Goal: Task Accomplishment & Management: Use online tool/utility

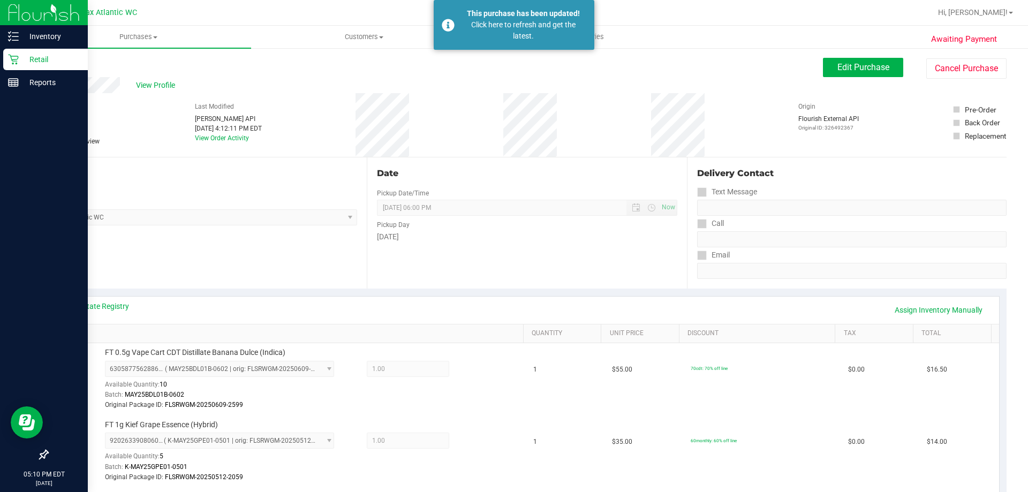
click at [17, 62] on icon at bounding box center [13, 59] width 11 height 11
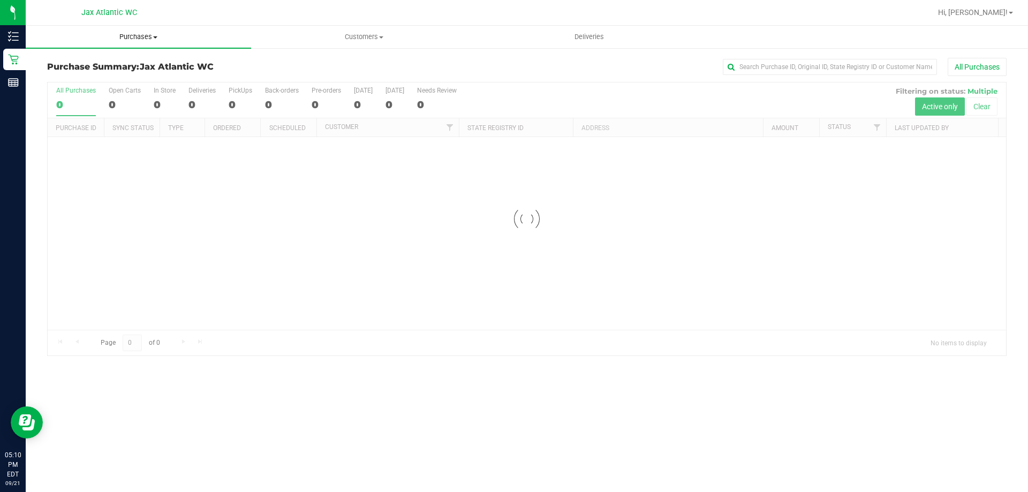
click at [145, 33] on span "Purchases" at bounding box center [138, 37] width 225 height 10
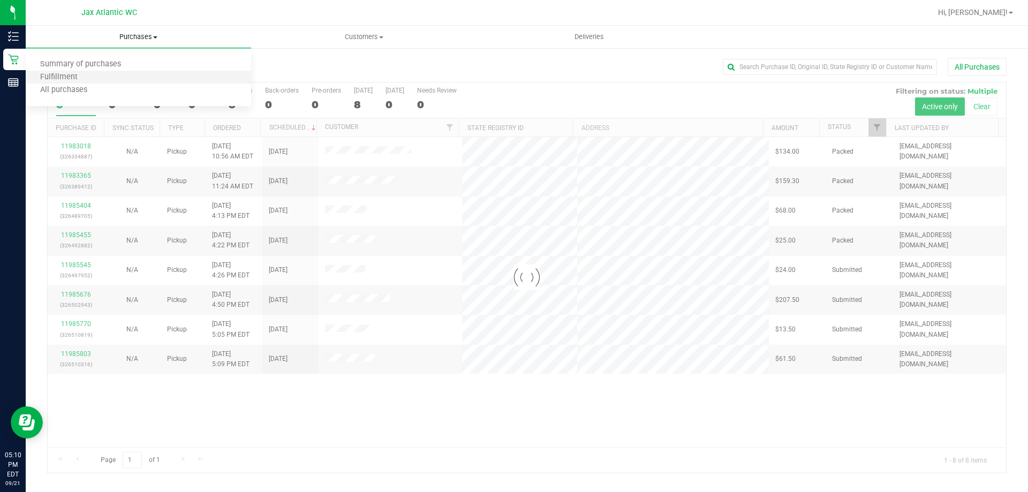
click at [94, 77] on li "Fulfillment" at bounding box center [138, 77] width 225 height 13
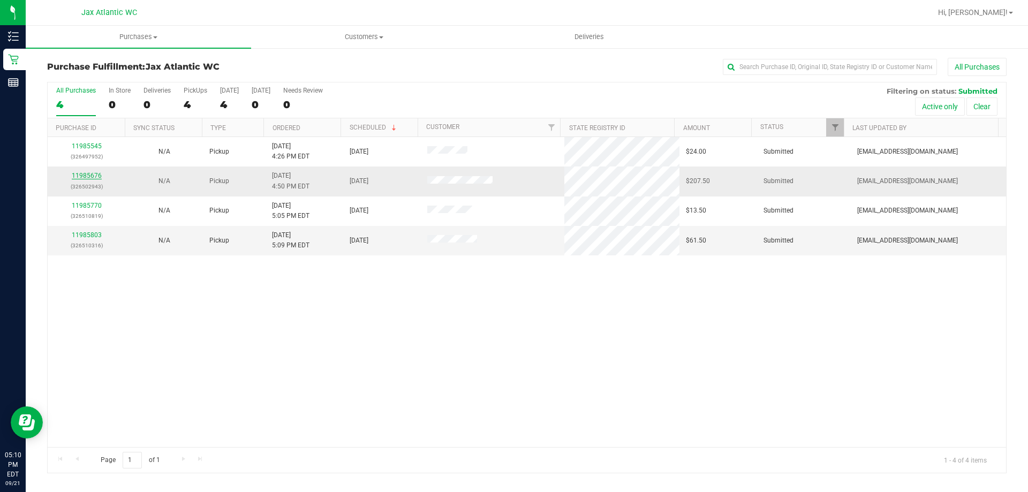
click at [86, 177] on link "11985676" at bounding box center [87, 175] width 30 height 7
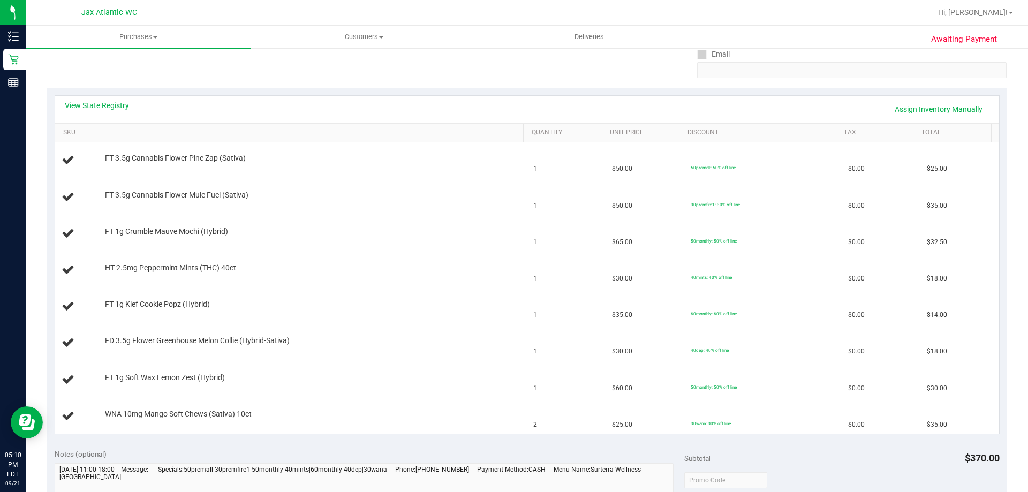
scroll to position [161, 0]
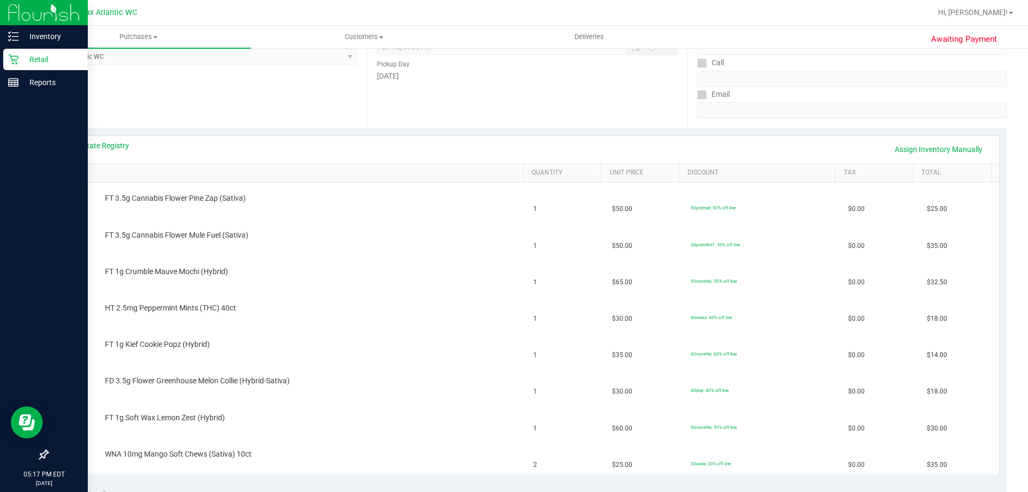
click at [16, 50] on div "Retail" at bounding box center [45, 59] width 85 height 21
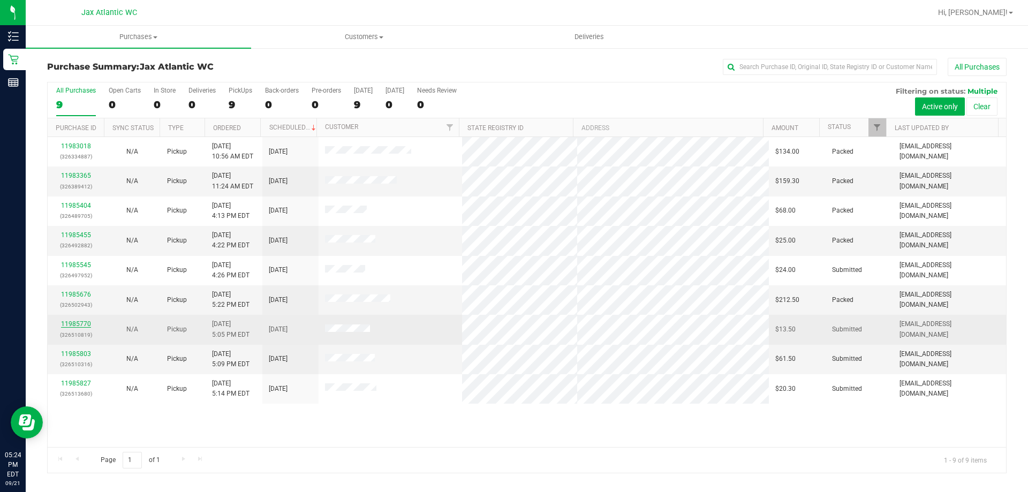
click at [73, 325] on link "11985770" at bounding box center [76, 323] width 30 height 7
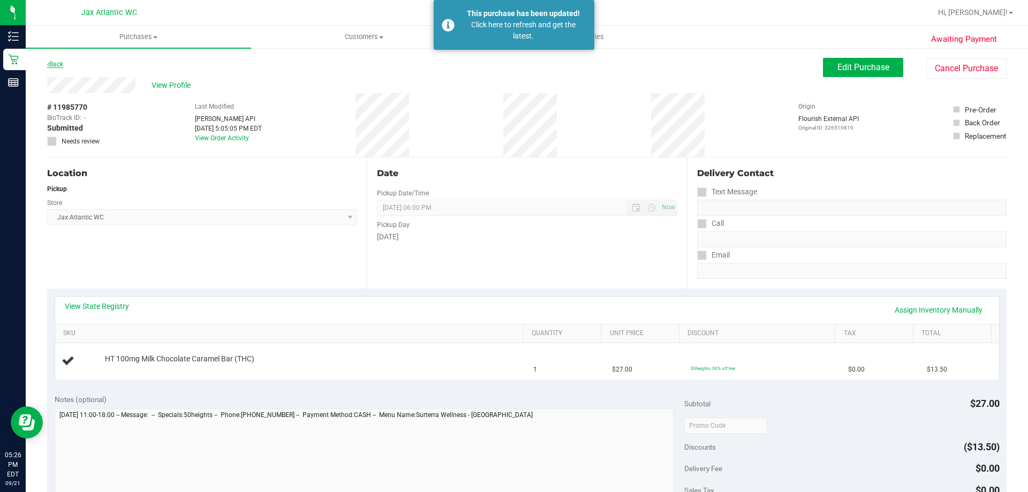
click at [57, 64] on link "Back" at bounding box center [55, 64] width 16 height 7
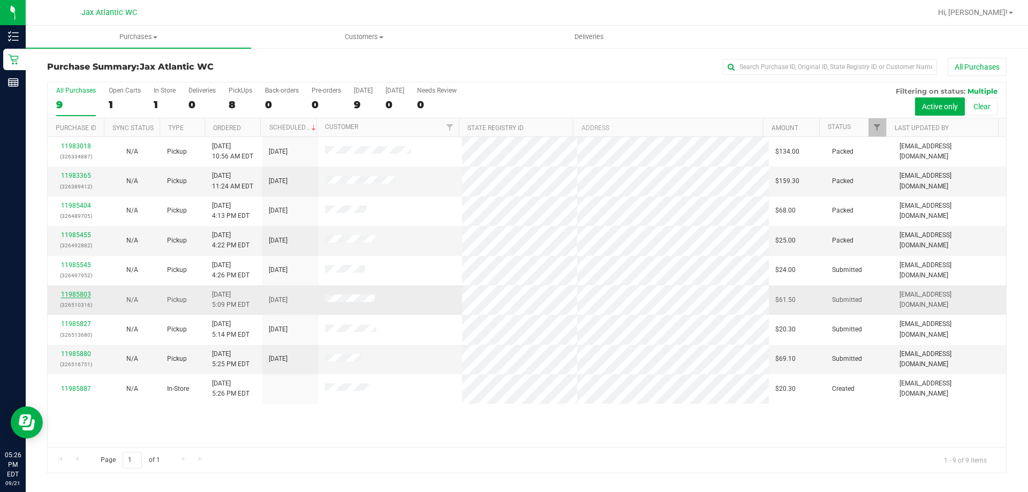
click at [71, 293] on link "11985803" at bounding box center [76, 294] width 30 height 7
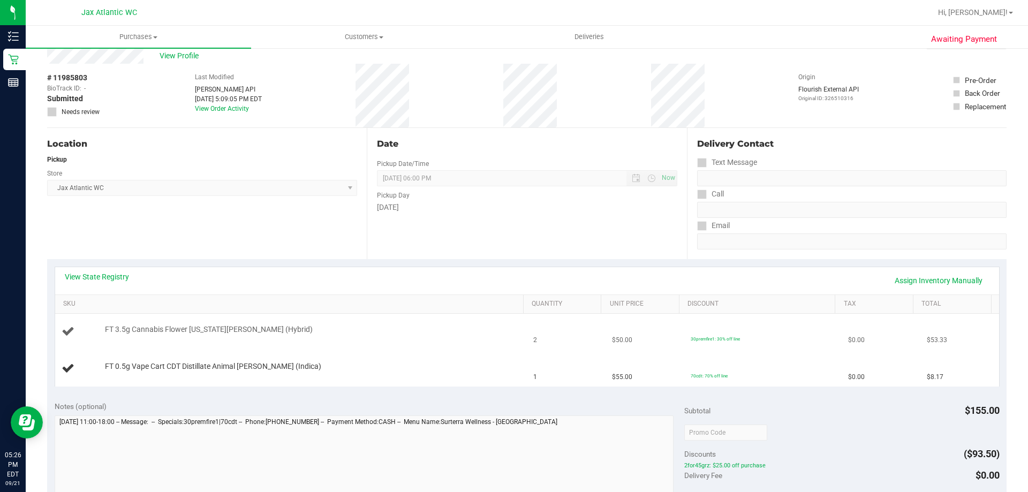
scroll to position [54, 0]
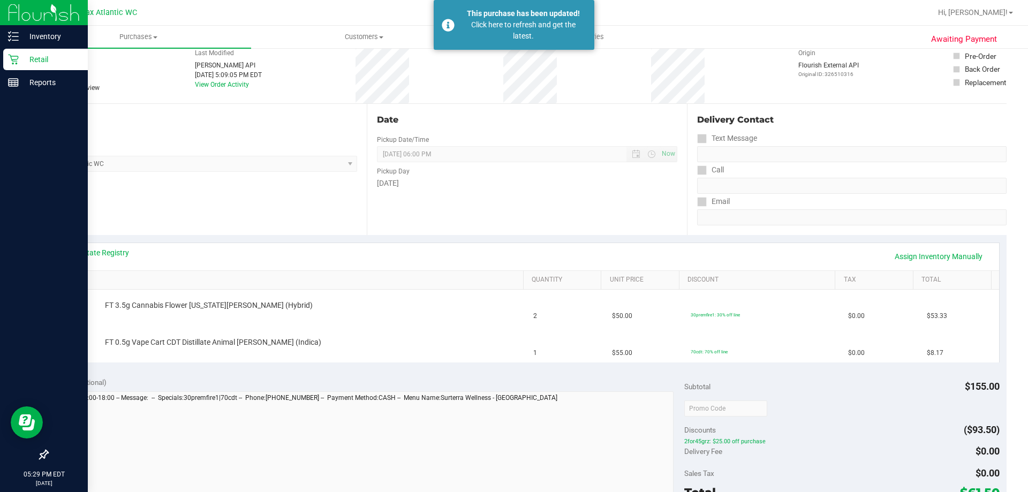
click at [9, 64] on icon at bounding box center [13, 59] width 11 height 11
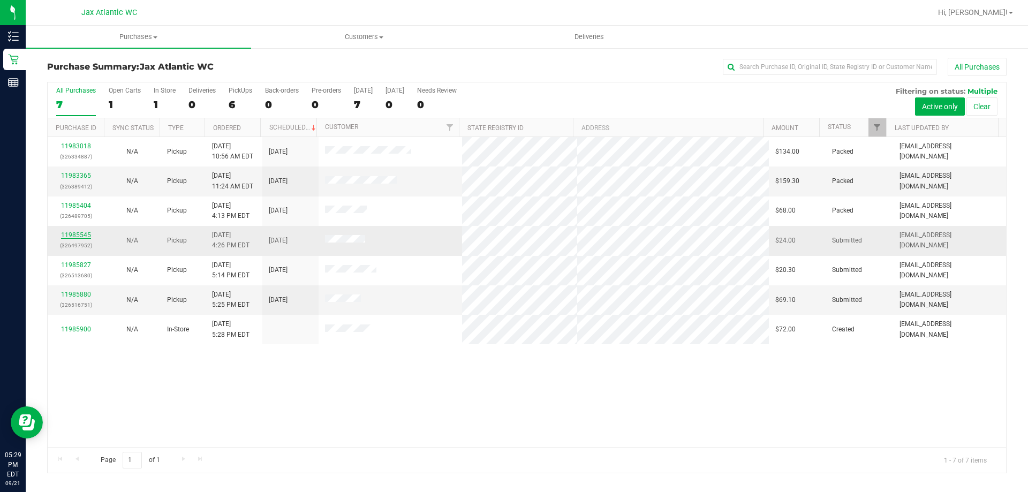
click at [80, 235] on link "11985545" at bounding box center [76, 234] width 30 height 7
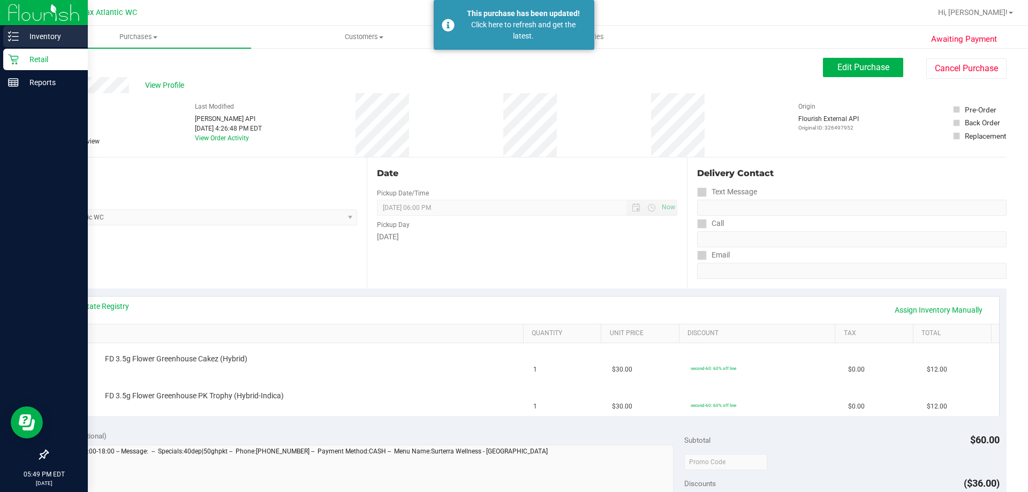
click at [3, 37] on link "Inventory" at bounding box center [44, 37] width 88 height 23
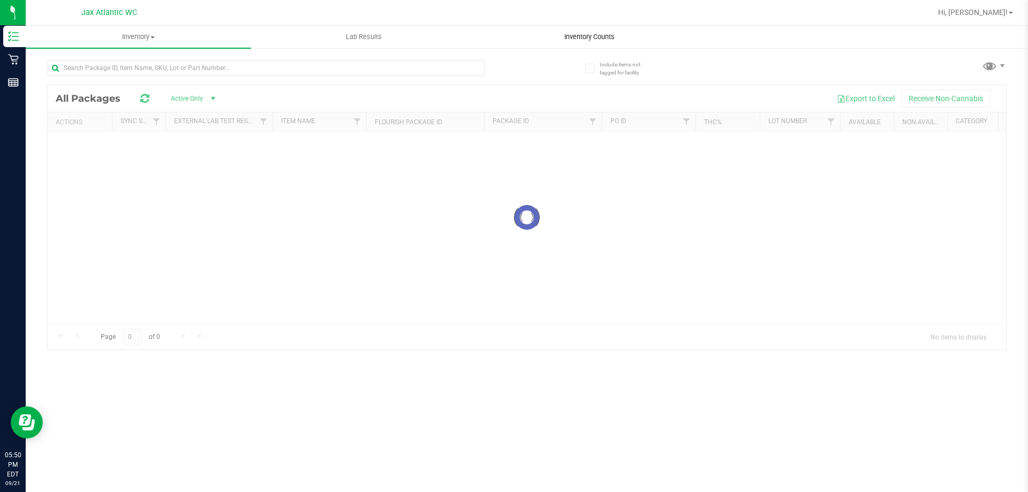
click at [574, 36] on div "Inventory All packages All inventory Waste log Lab Results Inventory Counts" at bounding box center [527, 259] width 1003 height 466
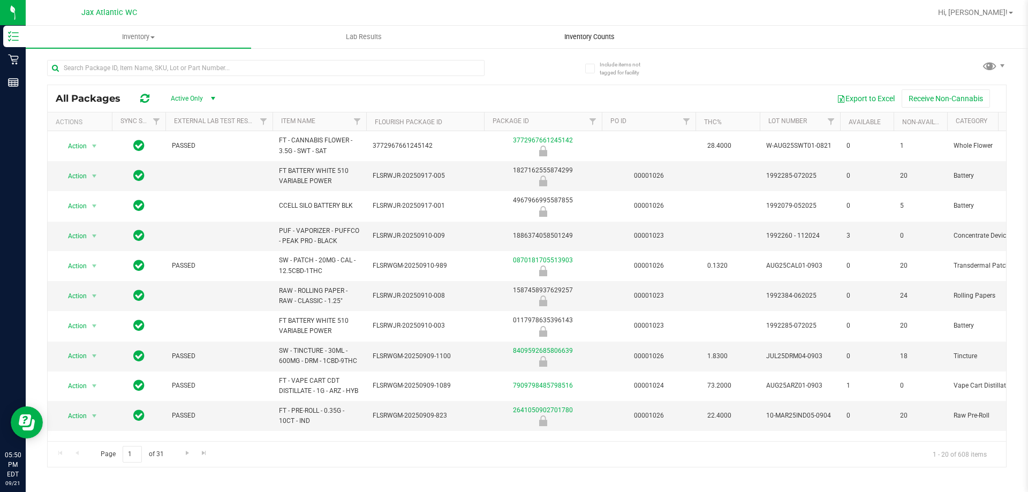
click at [593, 41] on span "Inventory Counts" at bounding box center [589, 37] width 79 height 10
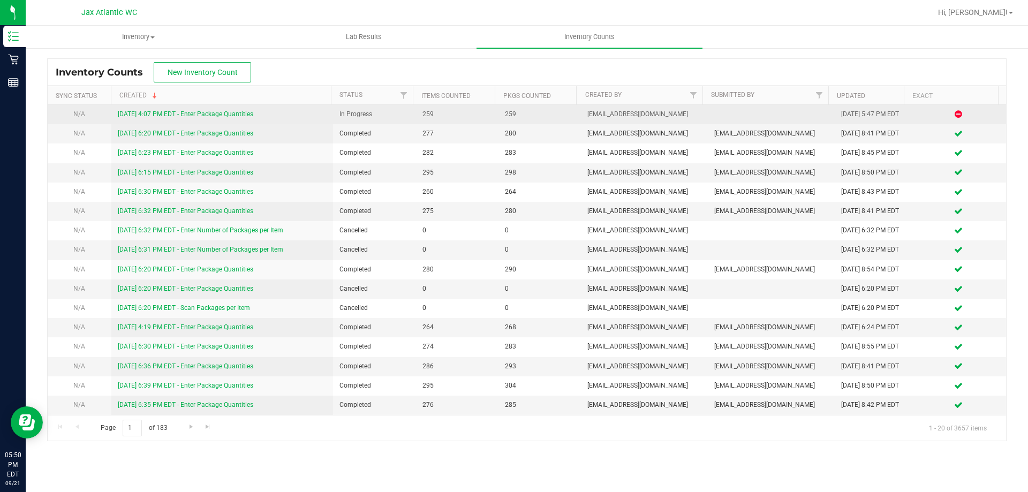
click at [160, 111] on link "[DATE] 4:07 PM EDT - Enter Package Quantities" at bounding box center [185, 113] width 135 height 7
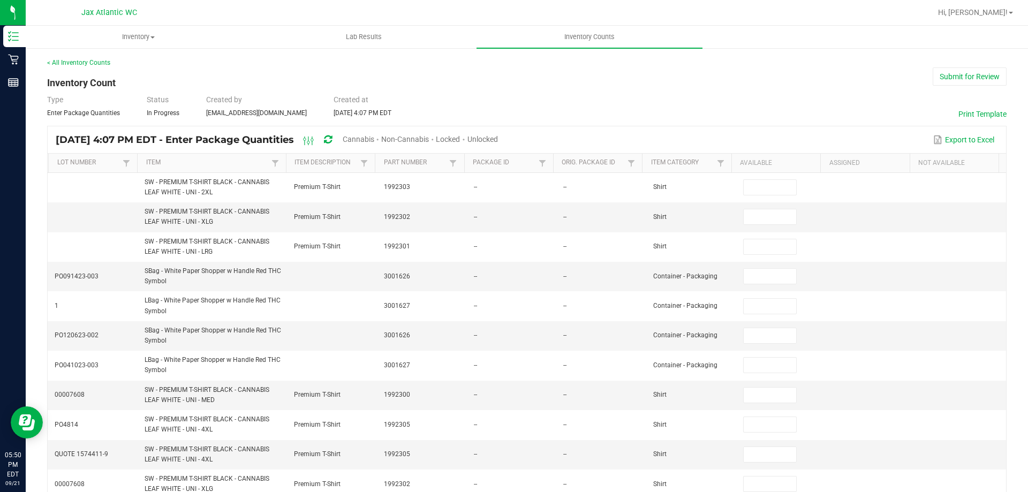
click at [498, 139] on span "Unlocked" at bounding box center [483, 139] width 31 height 9
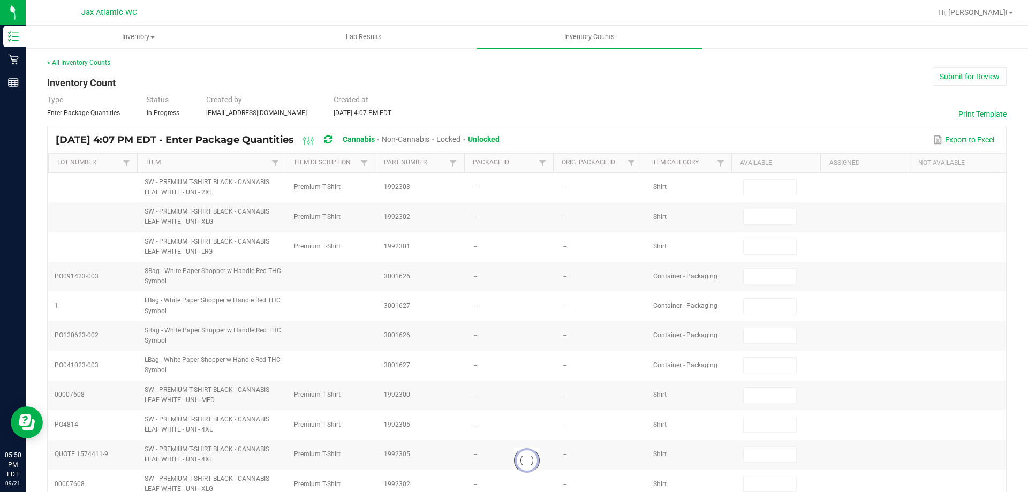
type input "8"
type input "1"
type input "11"
type input "0"
type input "3"
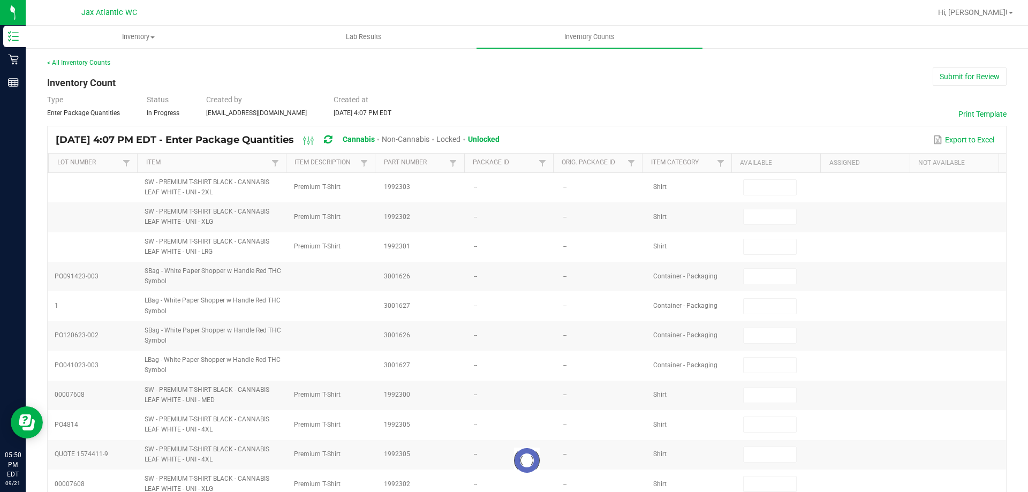
type input "0"
type input "3"
type input "0"
type input "10"
type input "0"
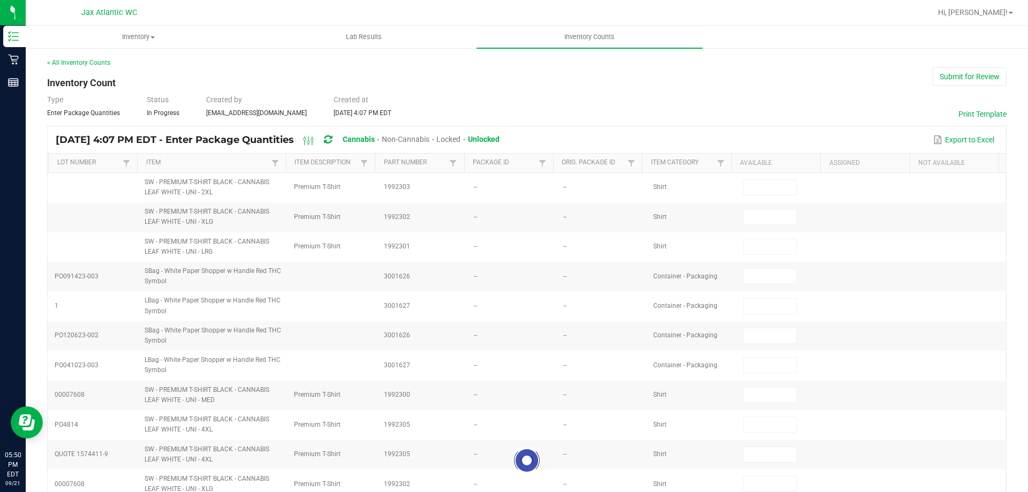
type input "2"
type input "0"
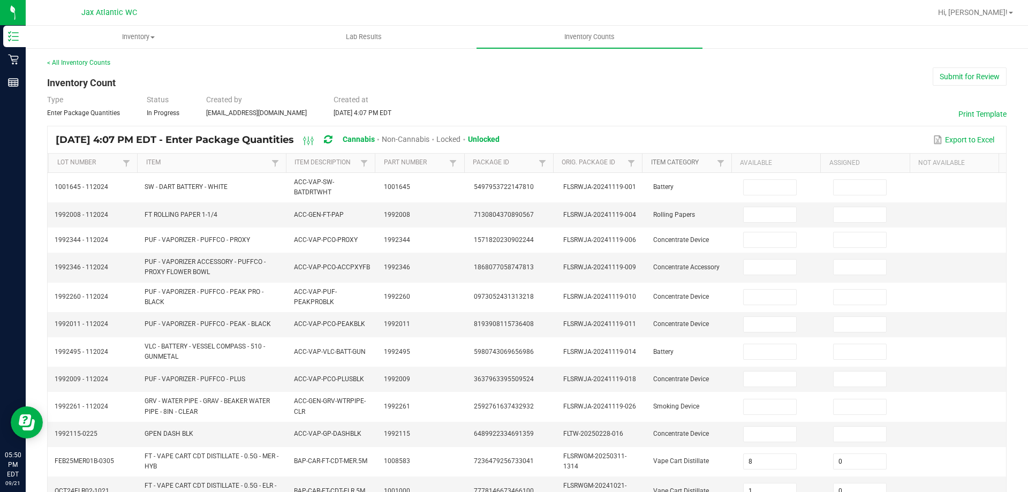
click at [702, 159] on link "Item Category" at bounding box center [682, 163] width 63 height 9
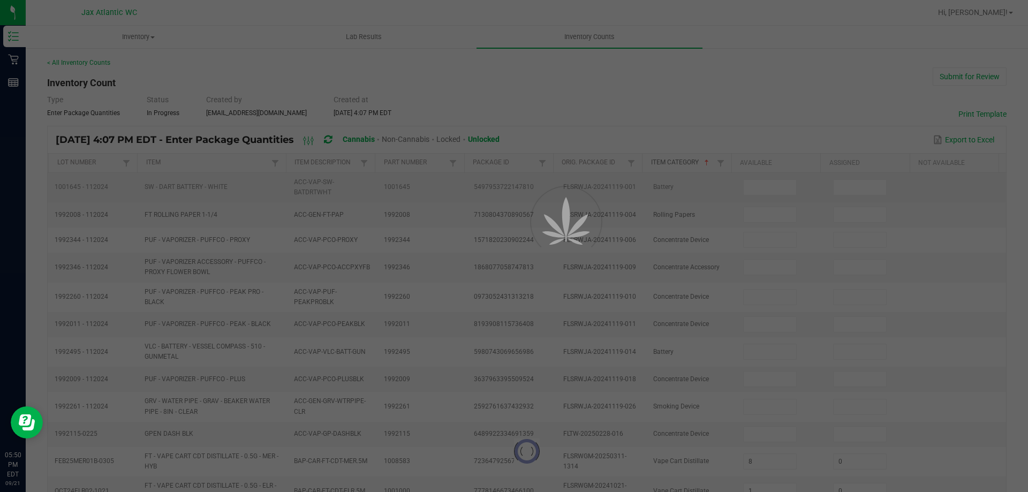
type input "5"
type input "2"
type input "1"
type input "19"
type input "5"
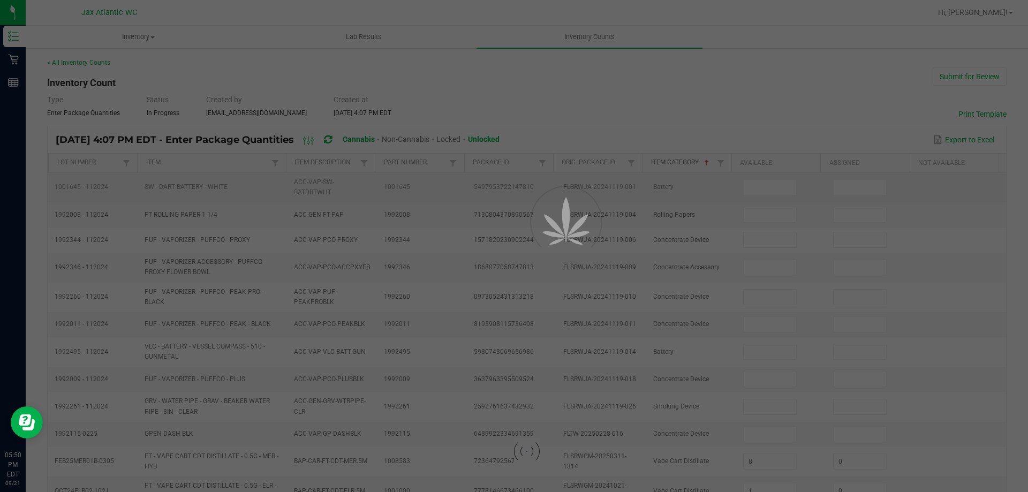
type input "23"
type input "0"
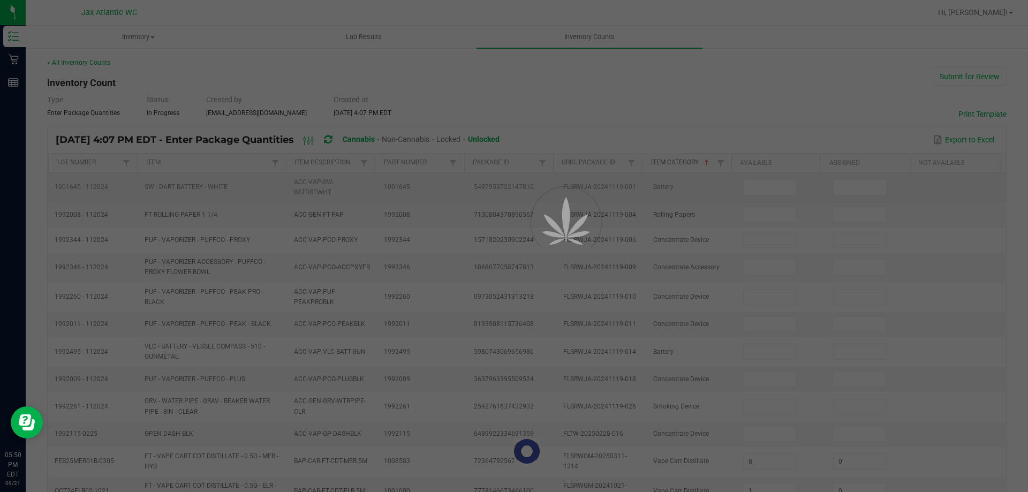
type input "0"
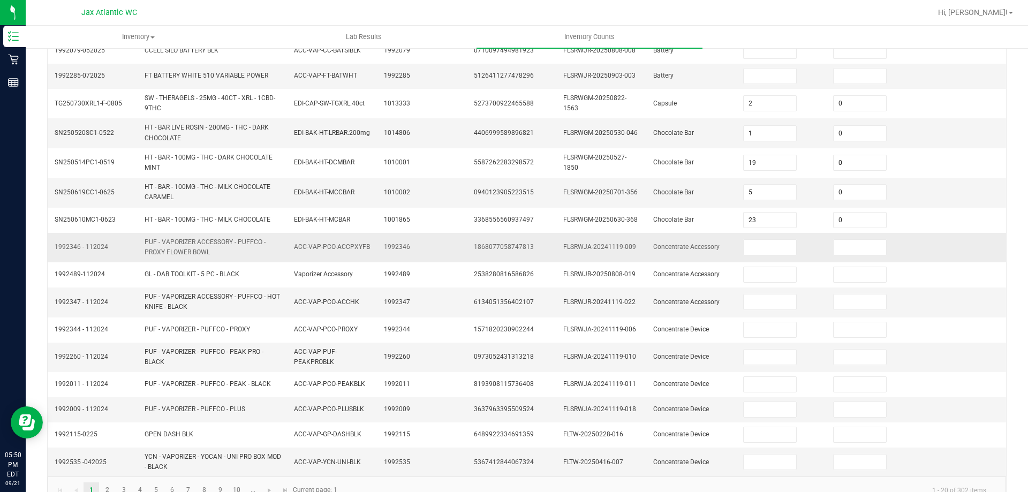
scroll to position [267, 0]
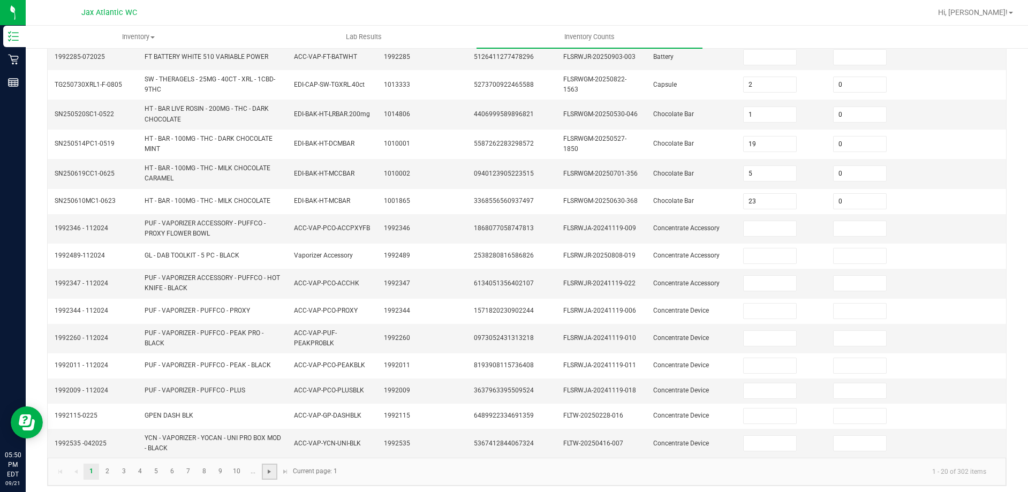
click at [270, 471] on span "Go to the next page" at bounding box center [269, 472] width 9 height 9
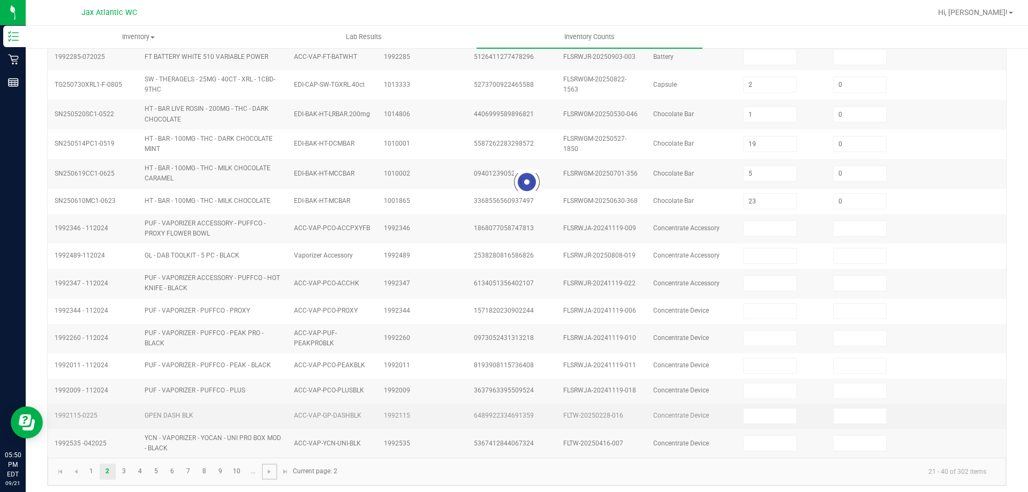
type input "1"
type input "3"
type input "10"
type input "2"
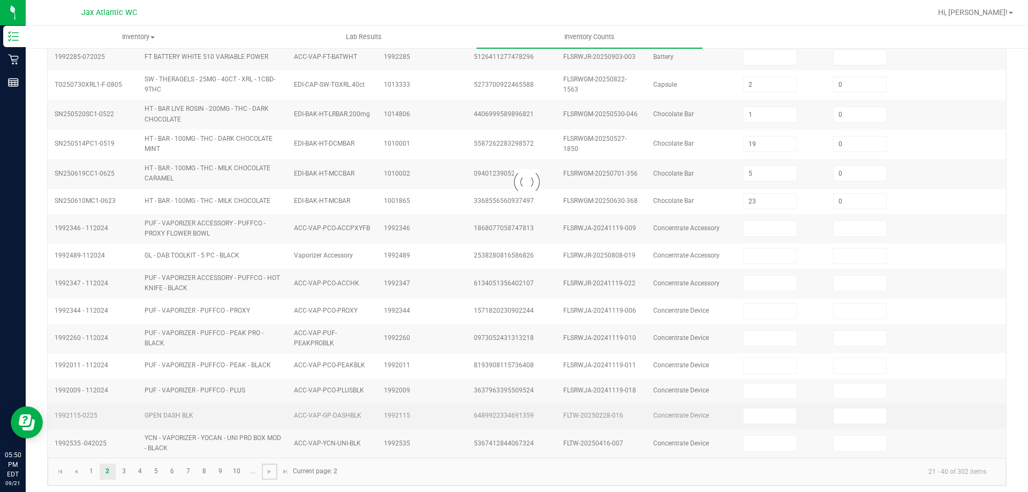
type input "6"
type input "2"
type input "11"
type input "8"
type input "0"
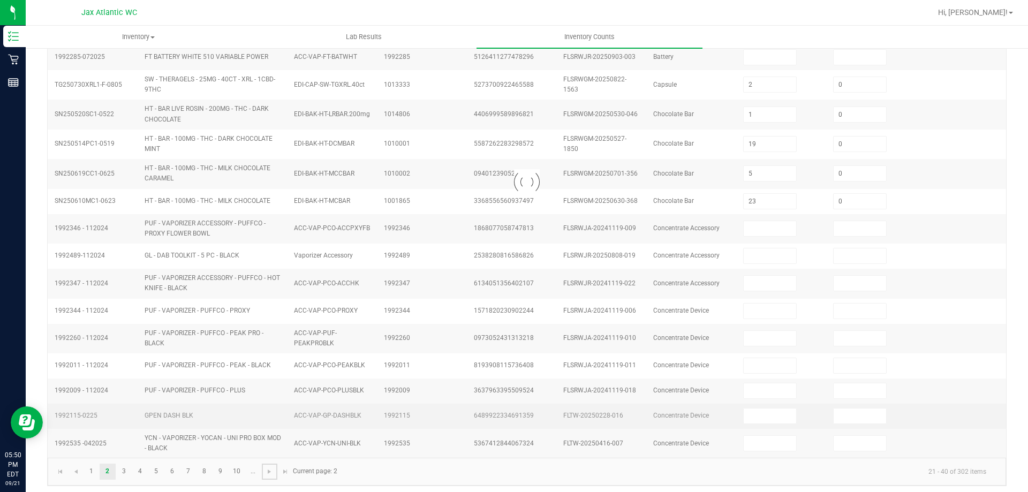
type input "4"
type input "0"
type input "3"
type input "0"
type input "8"
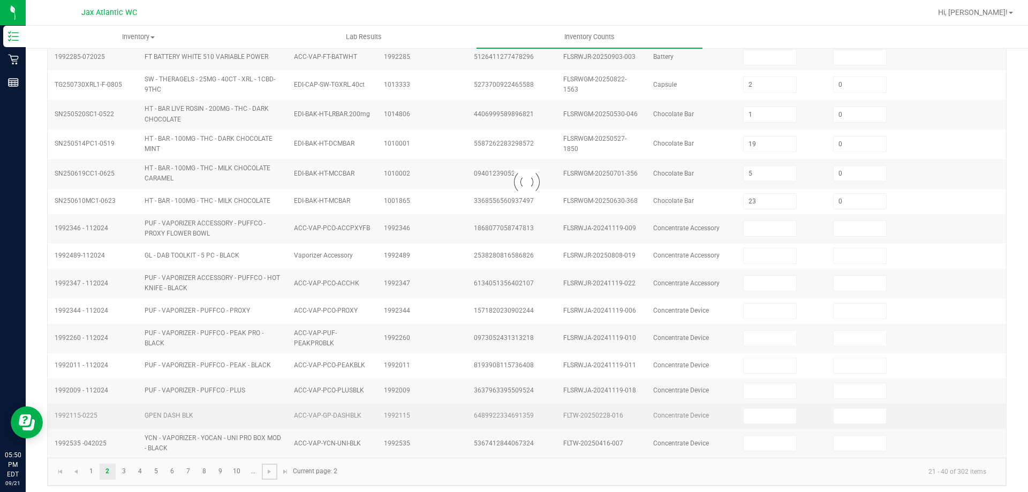
type input "0"
type input "11"
type input "0"
type input "6"
type input "0"
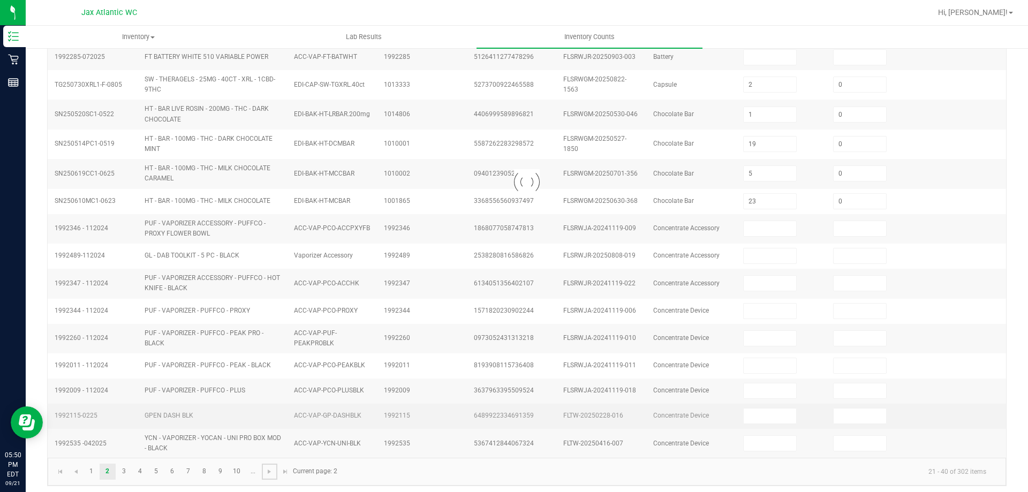
type input "10"
type input "0"
type input "4"
type input "0"
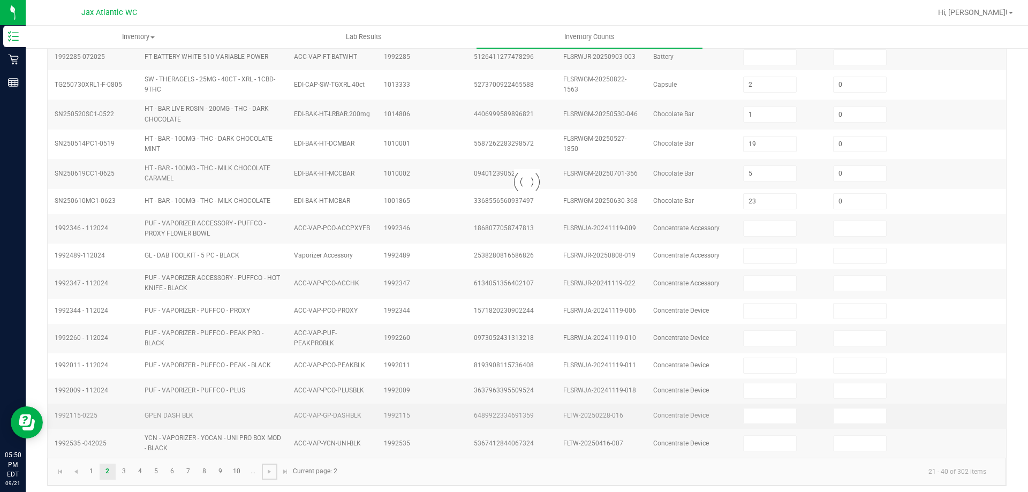
type input "0"
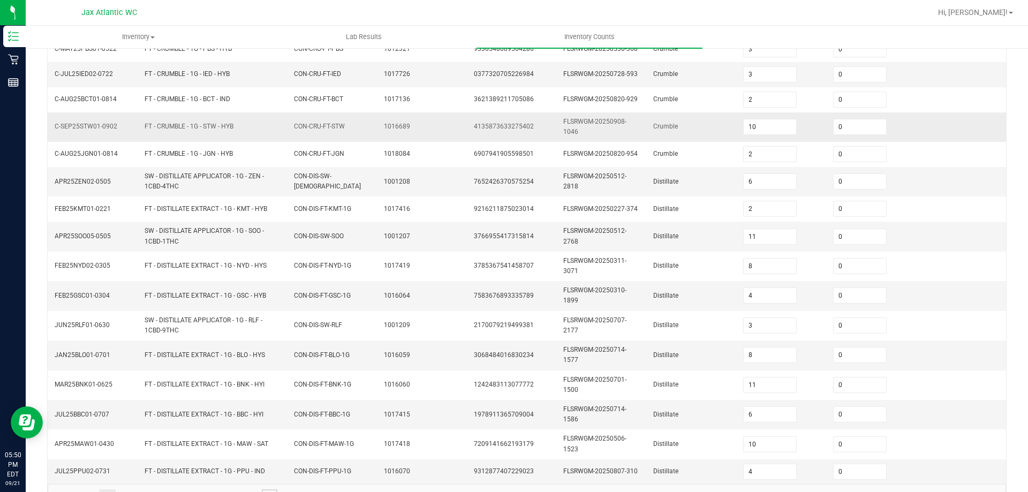
scroll to position [276, 0]
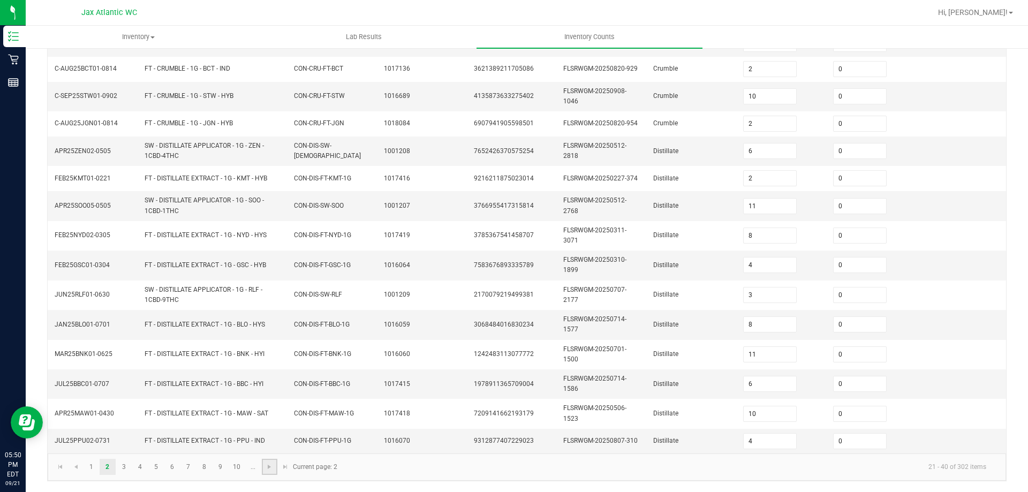
click at [263, 470] on link at bounding box center [270, 467] width 16 height 16
type input "6"
type input "7"
type input "2"
type input "5"
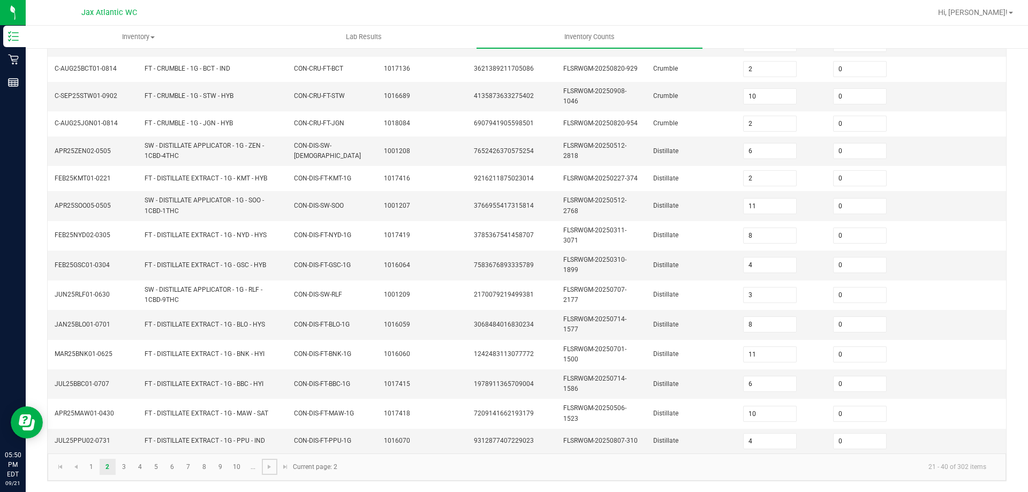
type input "12"
type input "1"
type input "13"
type input "2"
type input "12"
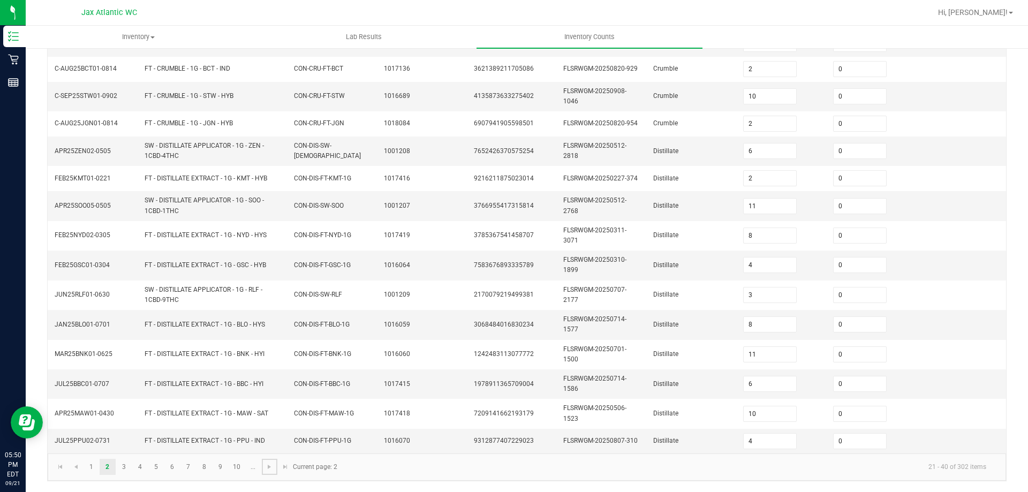
type input "3"
type input "15"
type input "9"
type input "14"
type input "19"
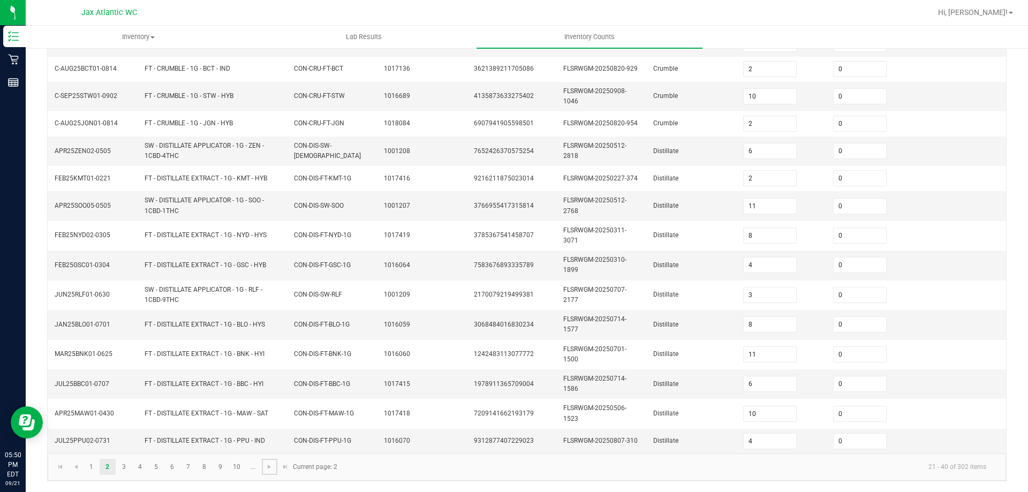
type input "9"
type input "0"
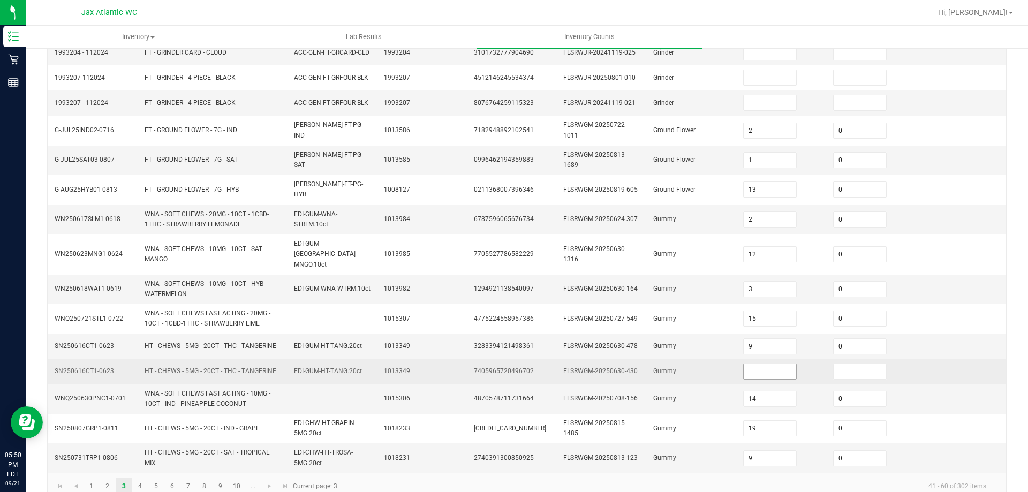
click at [758, 364] on input at bounding box center [770, 371] width 53 height 15
type input "0"
click at [706, 366] on td "Gummy" at bounding box center [692, 371] width 90 height 25
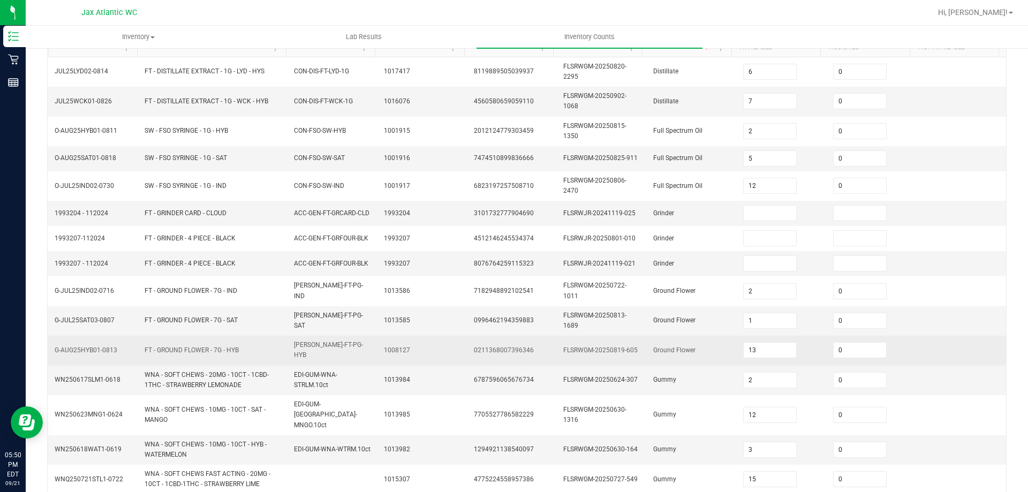
scroll to position [9, 0]
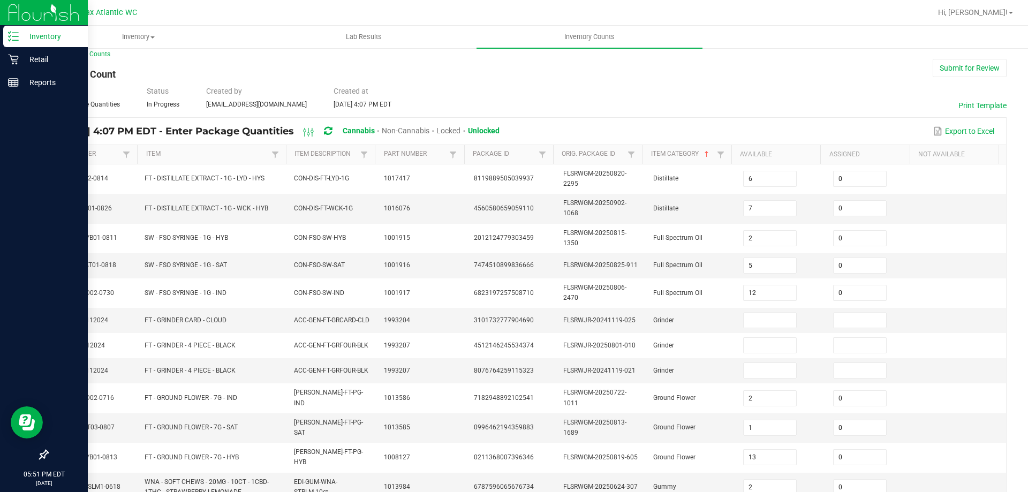
click at [18, 40] on icon at bounding box center [13, 36] width 11 height 11
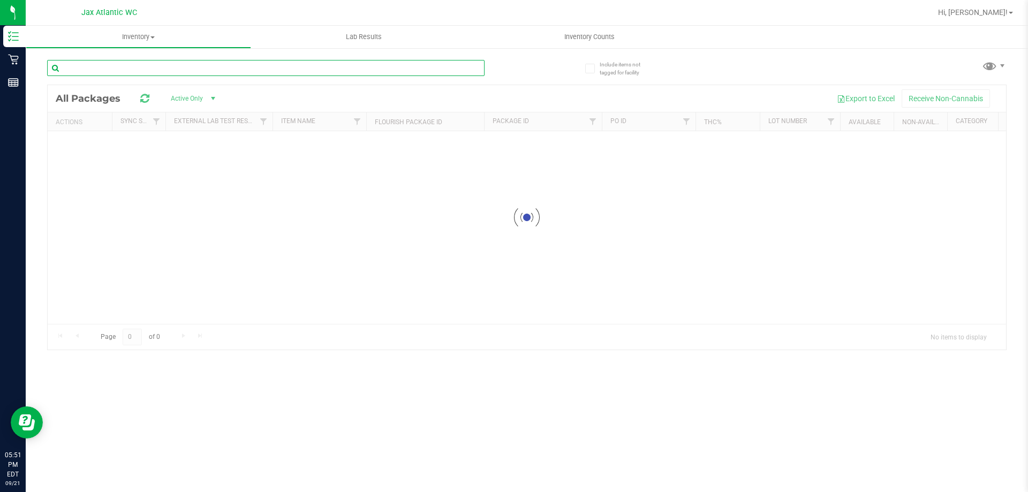
click at [114, 70] on input "text" at bounding box center [266, 68] width 438 height 16
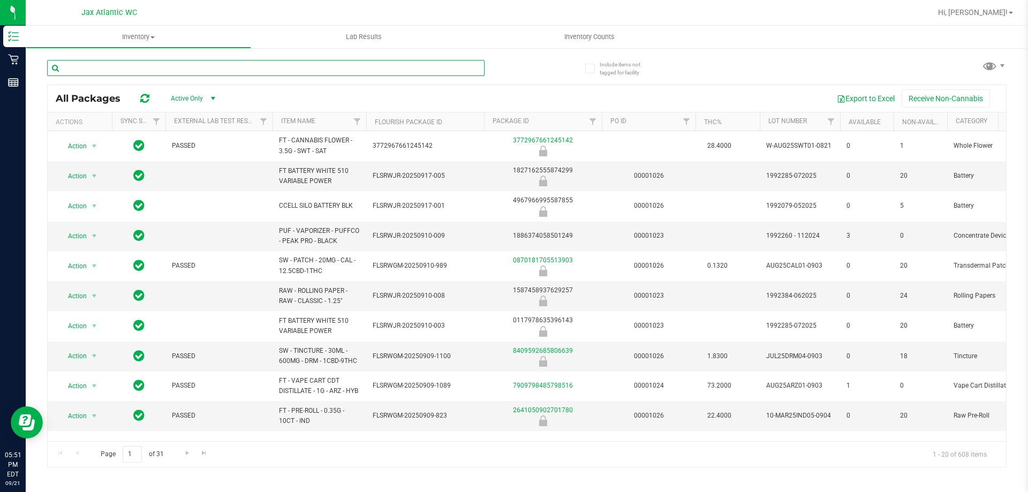
click at [114, 70] on input "text" at bounding box center [266, 68] width 438 height 16
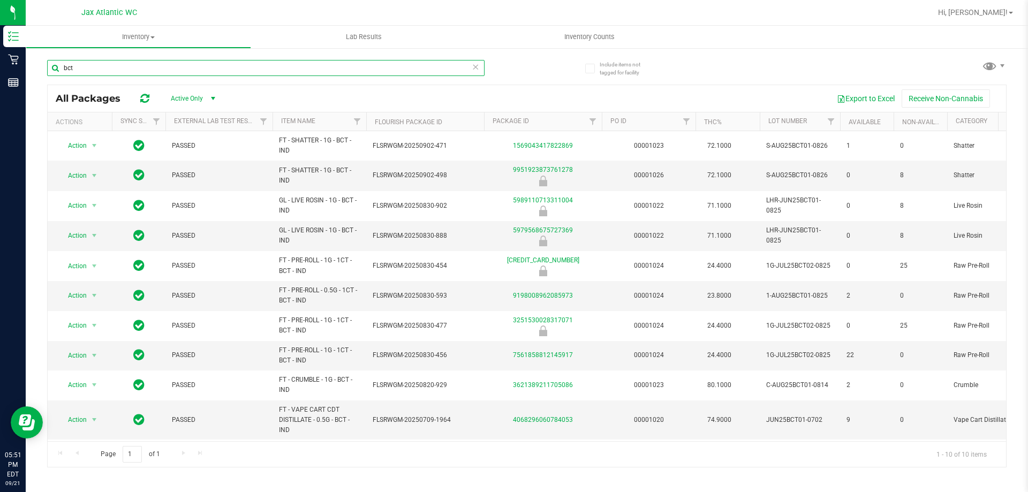
type input "bct"
click at [984, 11] on span "Hi, [PERSON_NAME]!" at bounding box center [973, 12] width 70 height 9
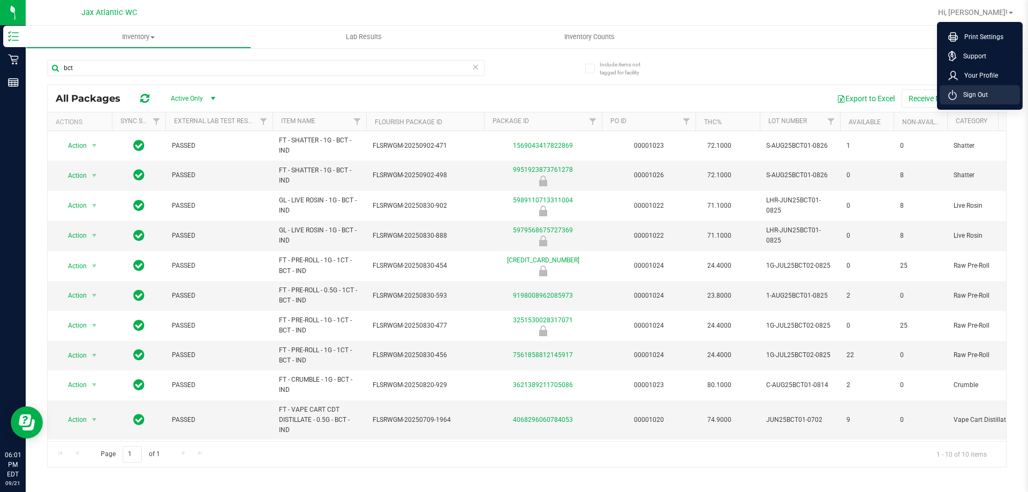
click at [977, 92] on span "Sign Out" at bounding box center [972, 94] width 31 height 11
